Goal: Task Accomplishment & Management: Manage account settings

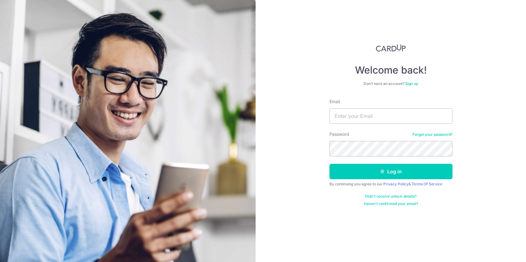
click at [389, 115] on input "Email" at bounding box center [390, 115] width 123 height 15
type input "[EMAIL_ADDRESS][DOMAIN_NAME]"
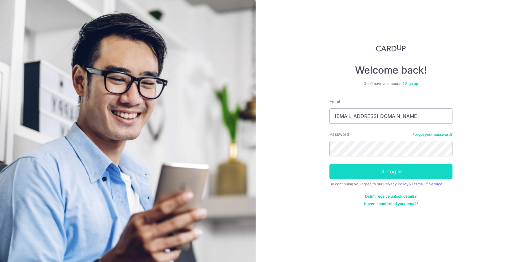
click at [407, 170] on button "Log in" at bounding box center [390, 171] width 123 height 15
